Goal: Use online tool/utility: Utilize a website feature to perform a specific function

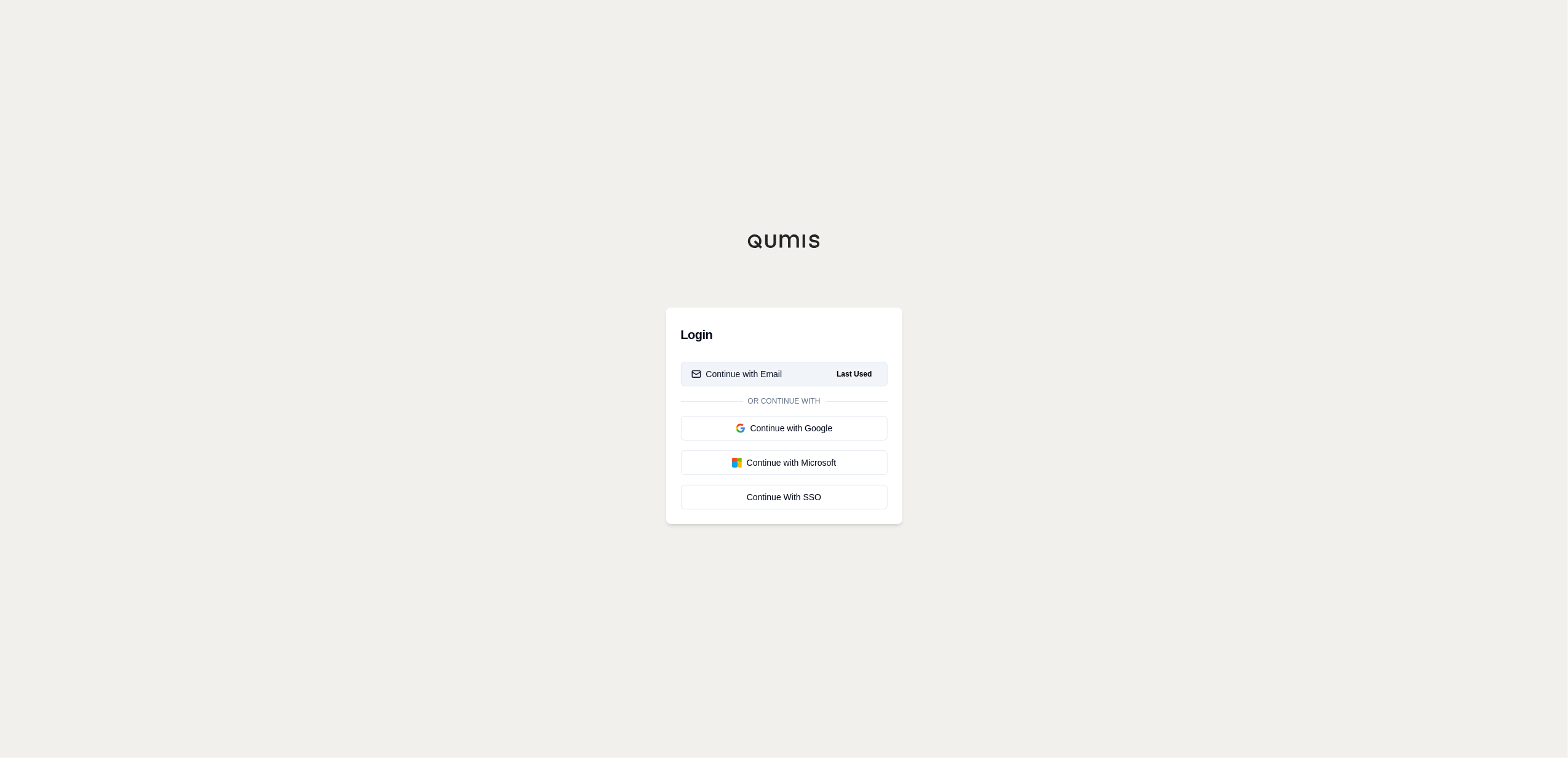
click at [780, 377] on div "Continue with Email" at bounding box center [737, 374] width 91 height 12
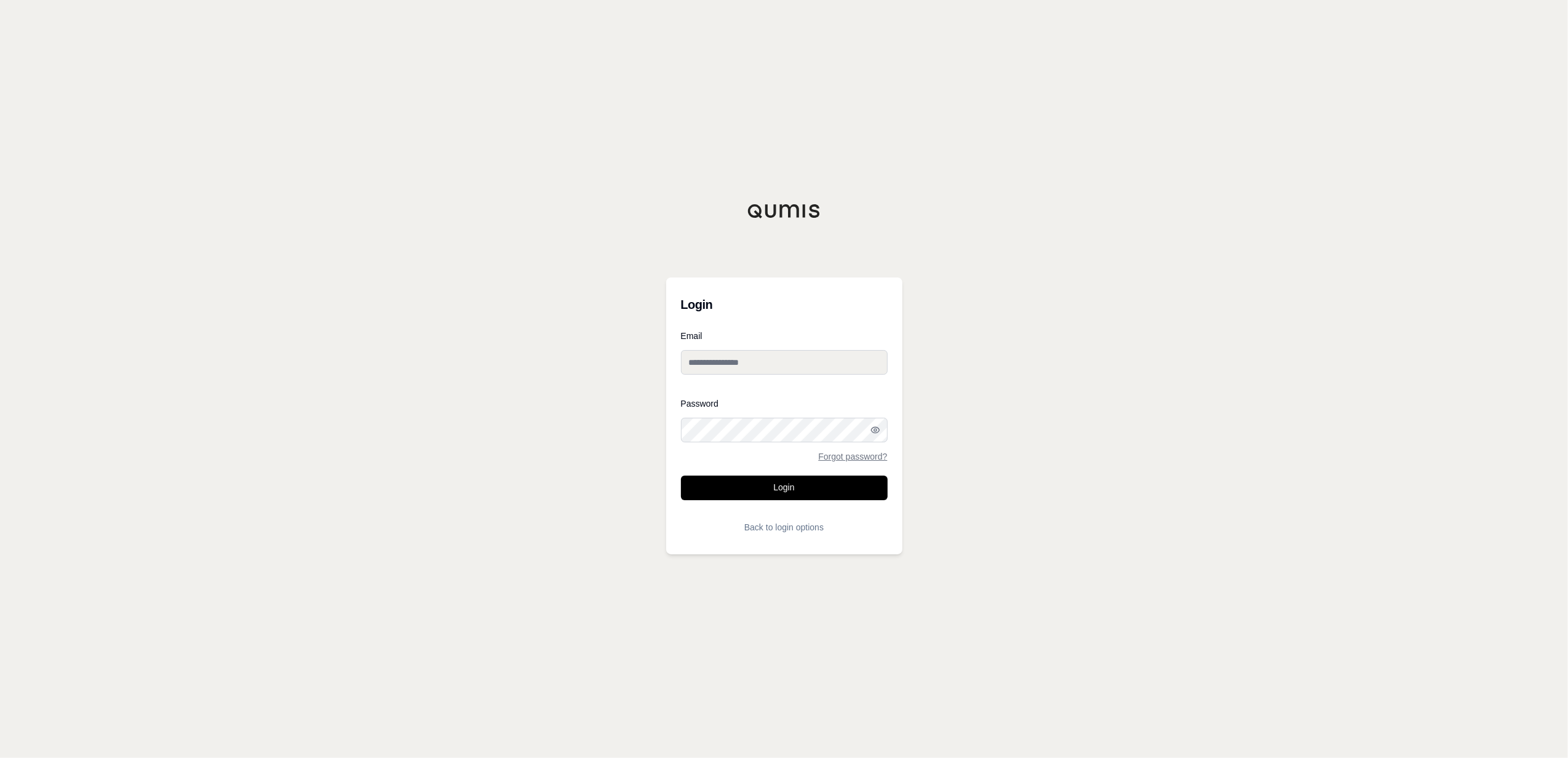
type input "**********"
click at [786, 488] on button "Login" at bounding box center [784, 488] width 207 height 25
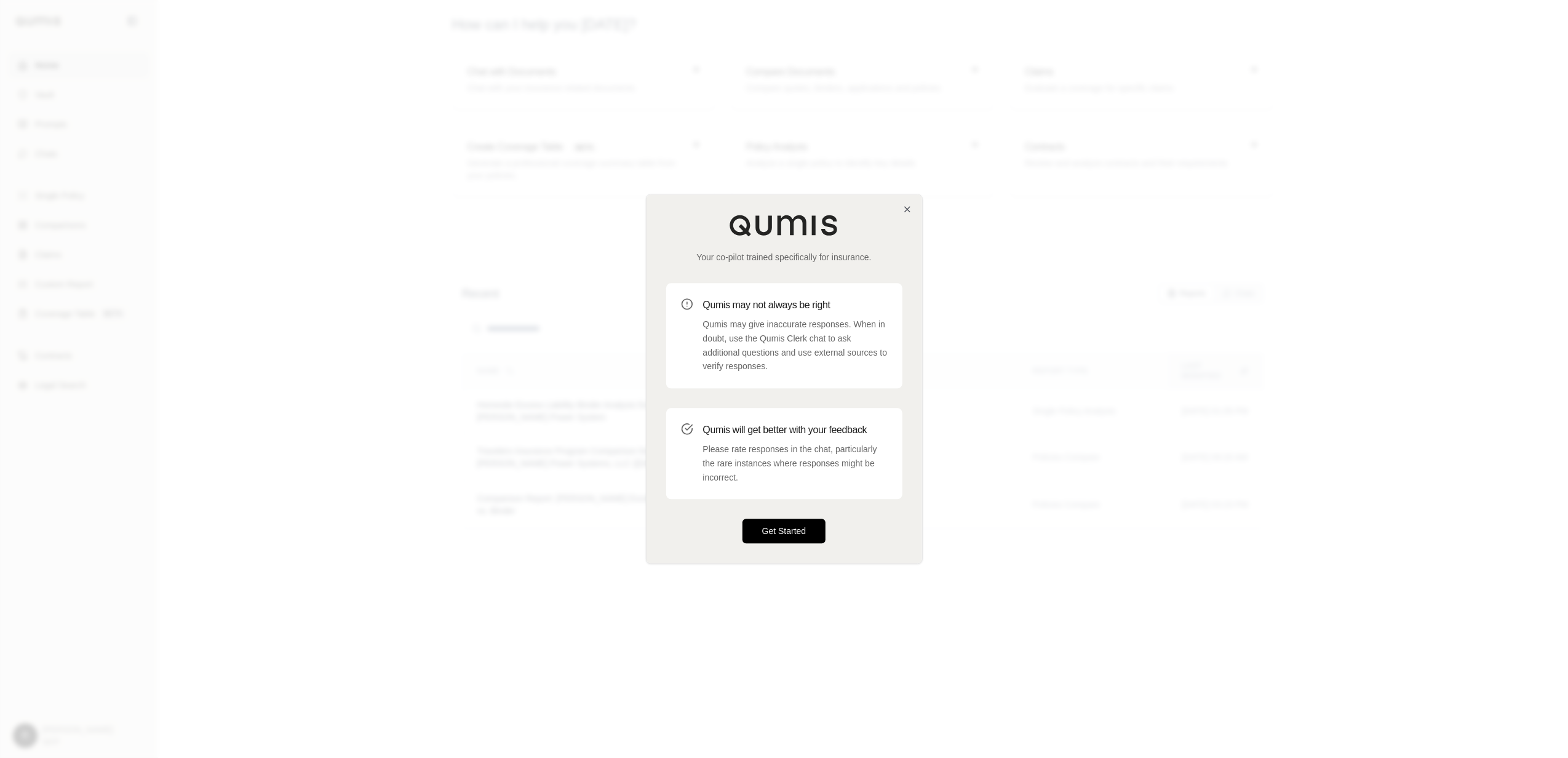
click at [791, 528] on button "Get Started" at bounding box center [784, 532] width 84 height 25
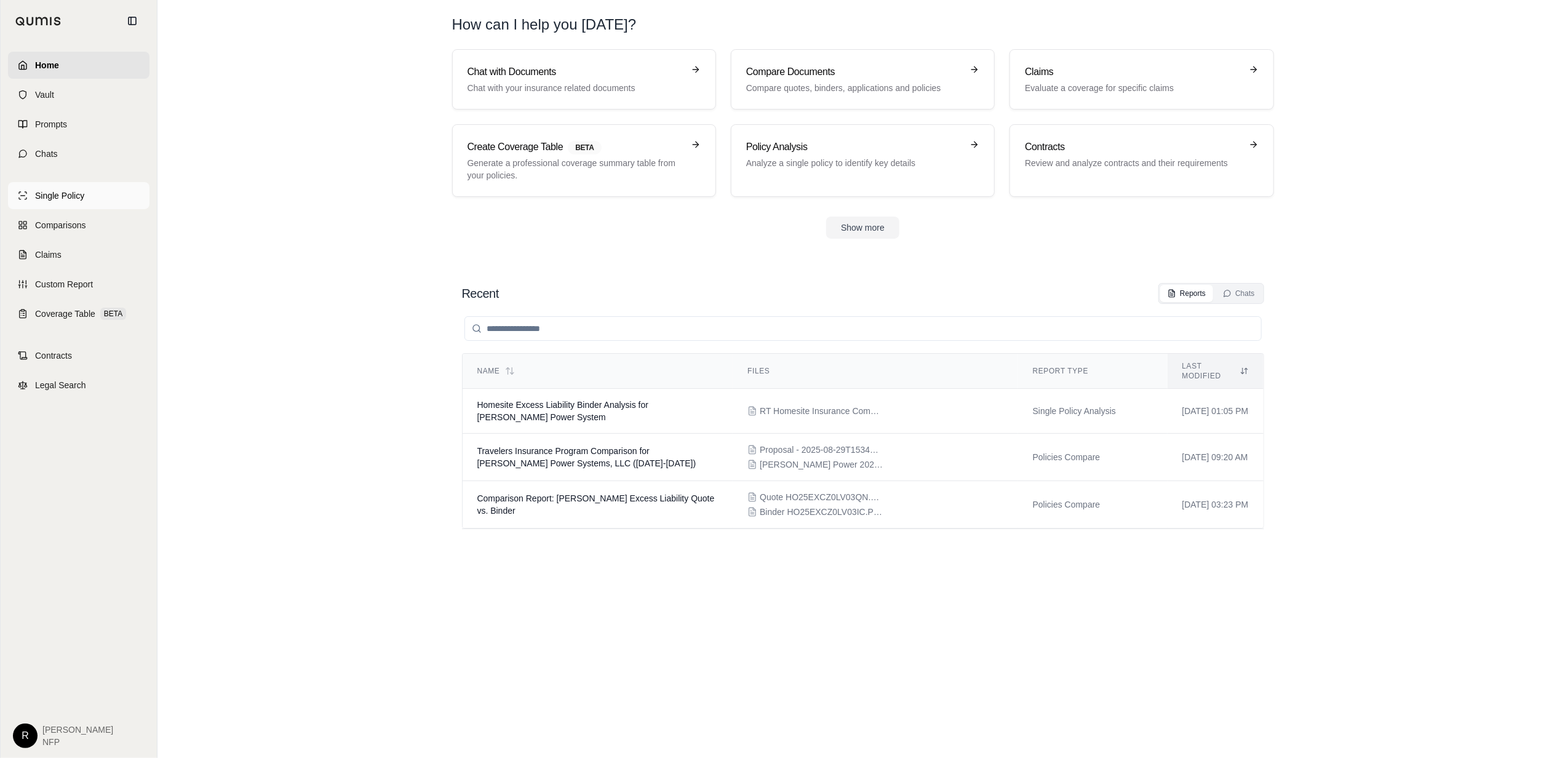
click at [67, 198] on span "Single Policy" at bounding box center [59, 195] width 49 height 12
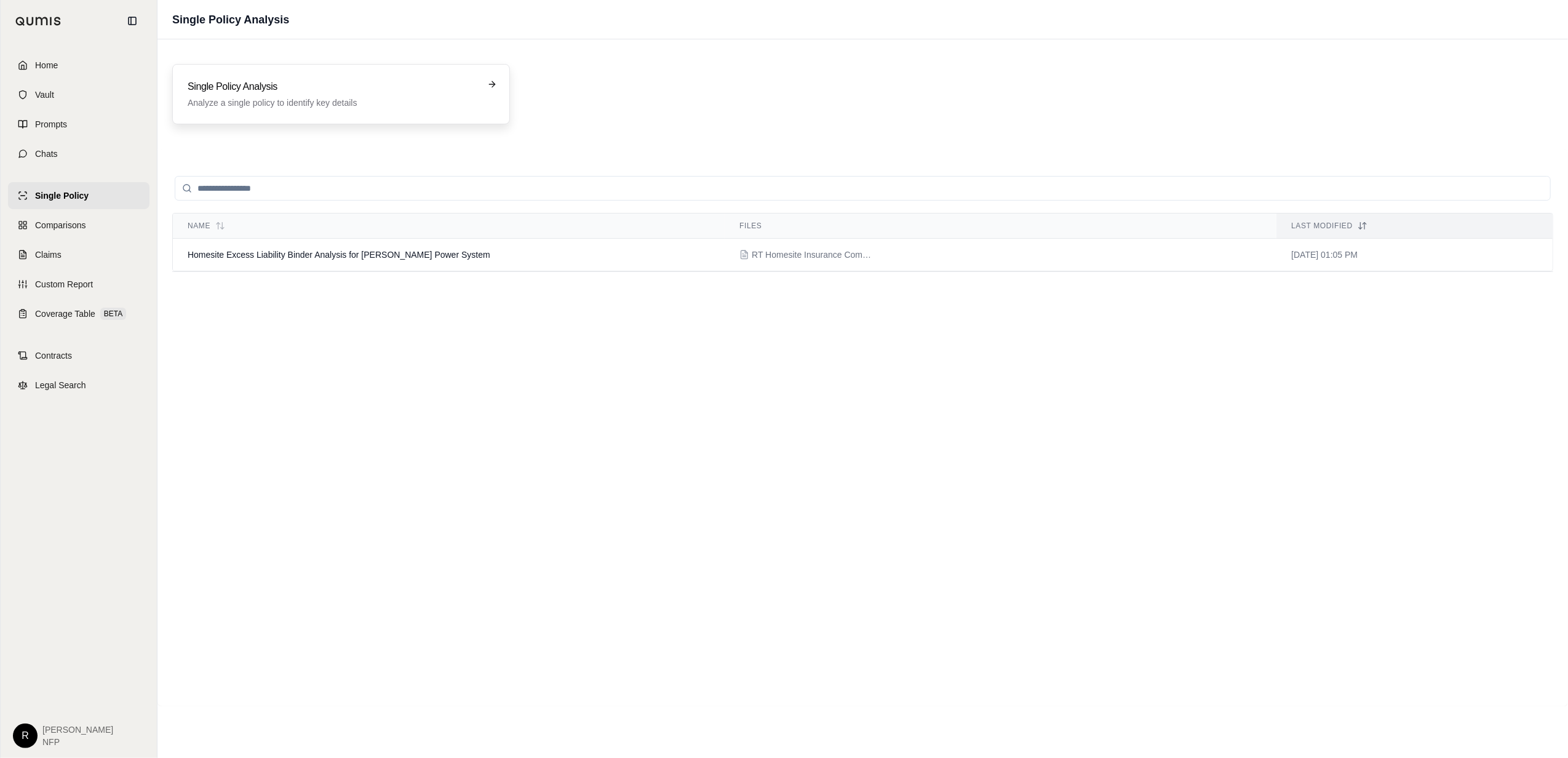
click at [339, 89] on h3 "Single Policy Analysis" at bounding box center [332, 87] width 290 height 15
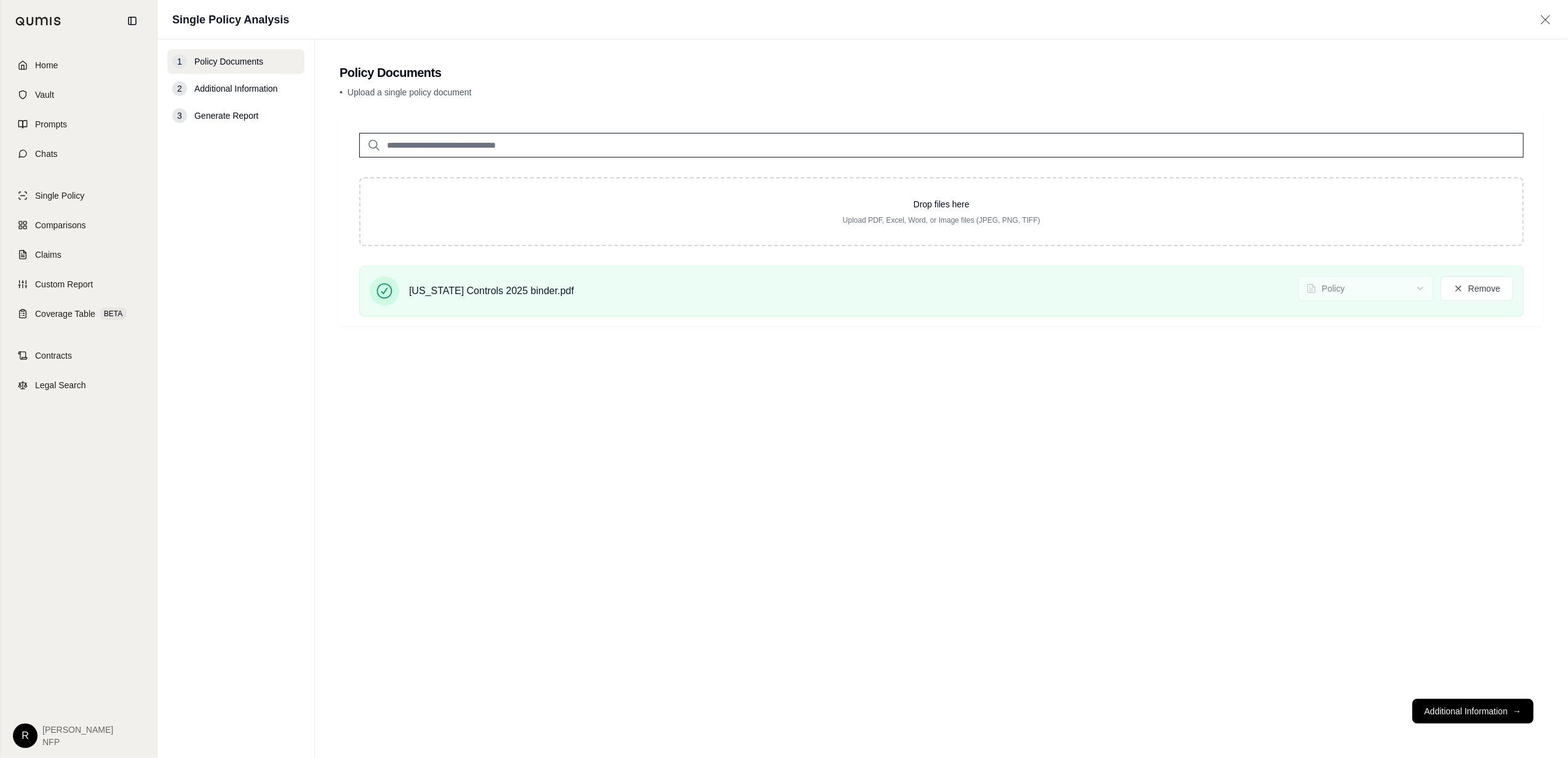
click at [1453, 715] on button "Additional Information →" at bounding box center [1473, 711] width 121 height 25
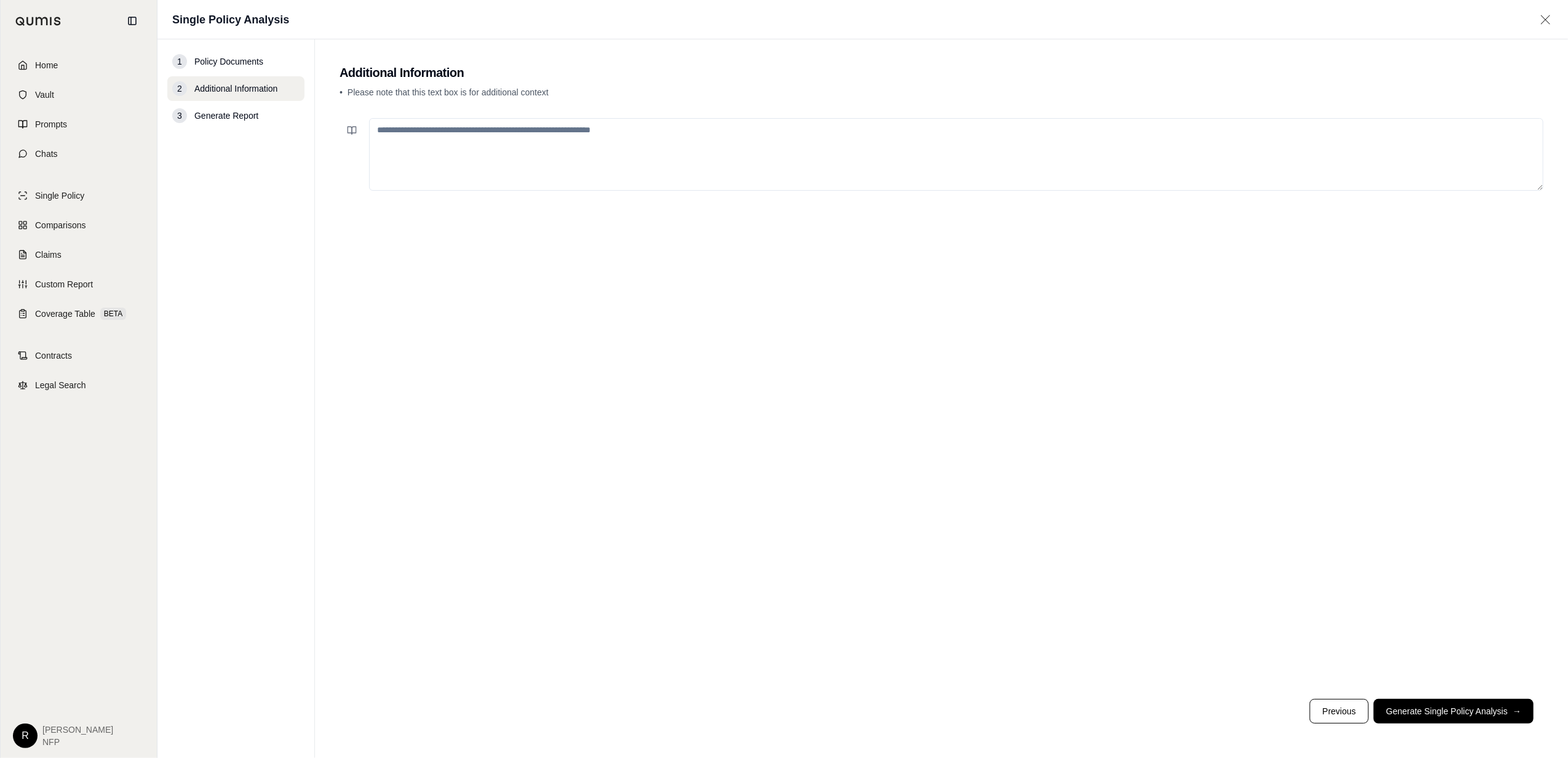
click at [1453, 715] on button "Generate Single Policy Analysis →" at bounding box center [1454, 711] width 160 height 25
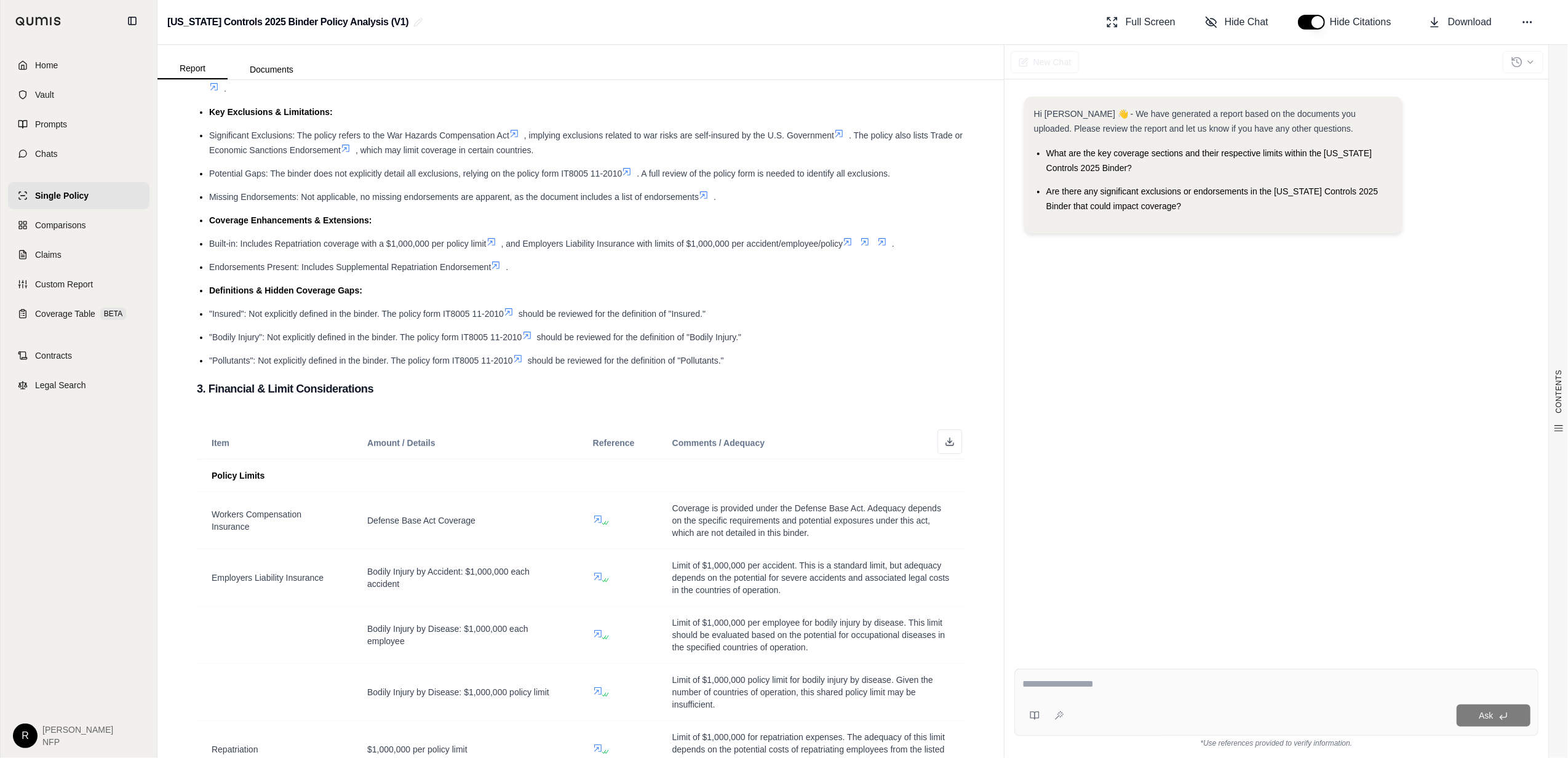
scroll to position [328, 0]
